Goal: Task Accomplishment & Management: Use online tool/utility

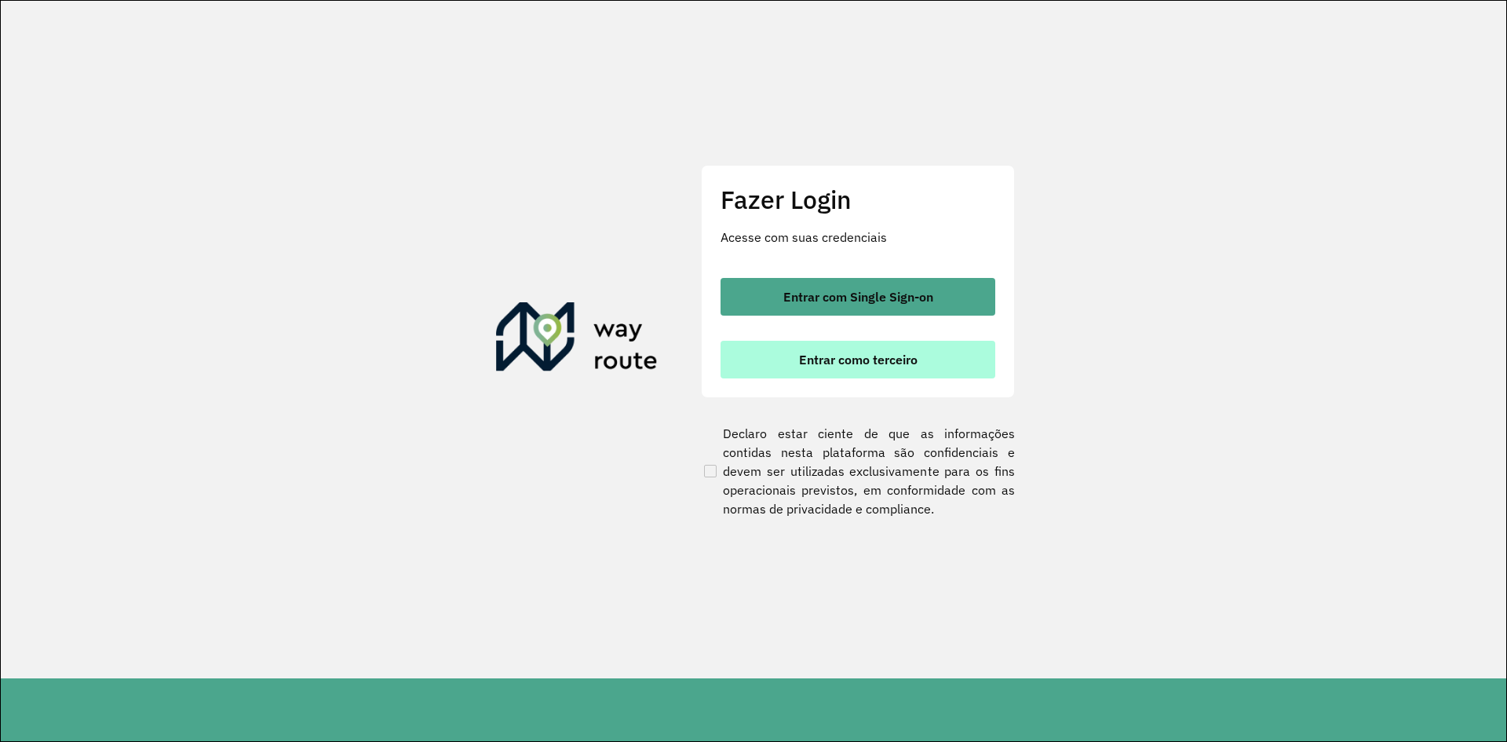
click at [799, 356] on span "Entrar como terceiro" at bounding box center [858, 359] width 119 height 13
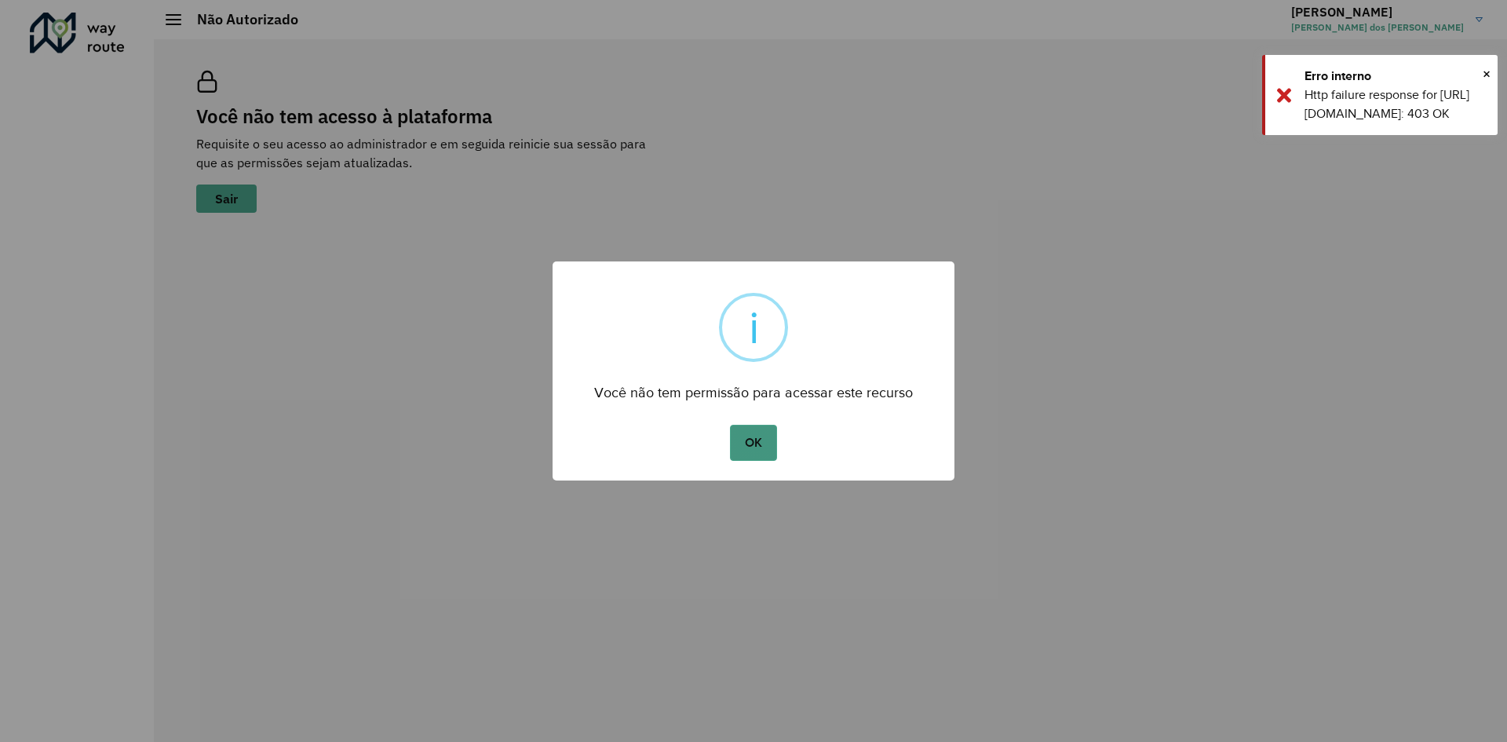
click at [768, 444] on button "OK" at bounding box center [753, 443] width 46 height 36
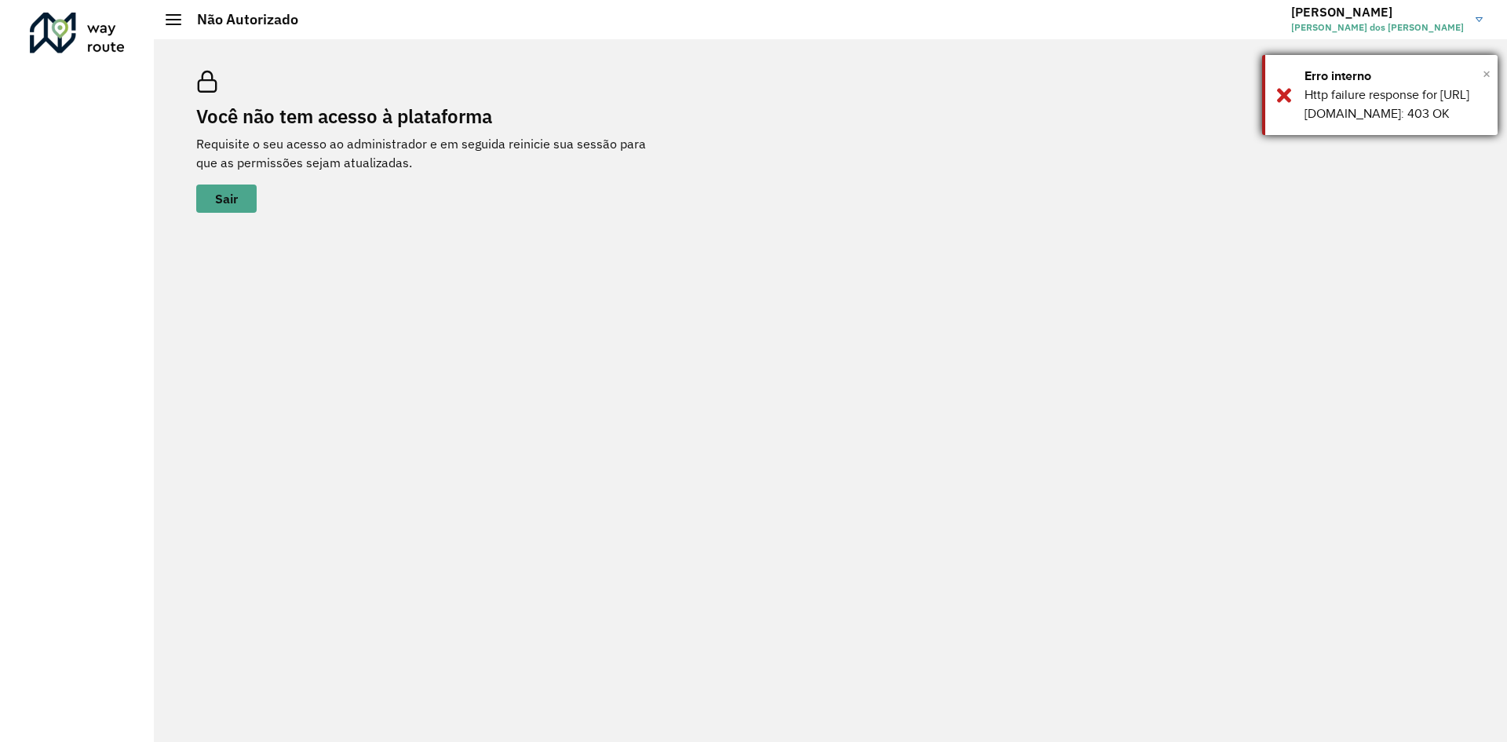
click at [1483, 74] on span "×" at bounding box center [1486, 74] width 8 height 24
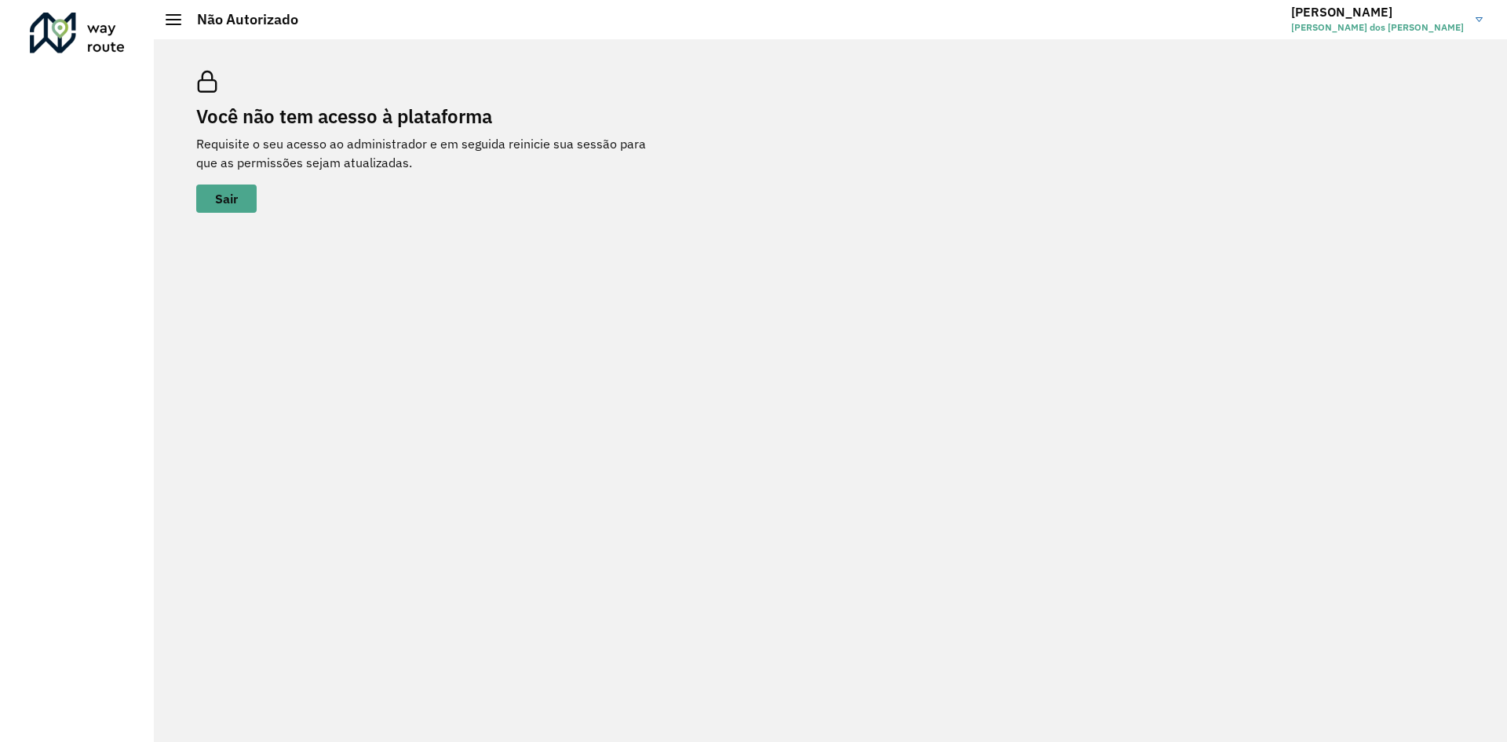
drag, startPoint x: 330, startPoint y: 624, endPoint x: 460, endPoint y: 478, distance: 195.1
click at [335, 612] on div "Você não tem acesso à plataforma Requisite o seu acesso ao administrador e em s…" at bounding box center [830, 390] width 1353 height 702
click at [1460, 23] on span "[PERSON_NAME] dos [PERSON_NAME]" at bounding box center [1377, 27] width 173 height 14
